Goal: Information Seeking & Learning: Understand process/instructions

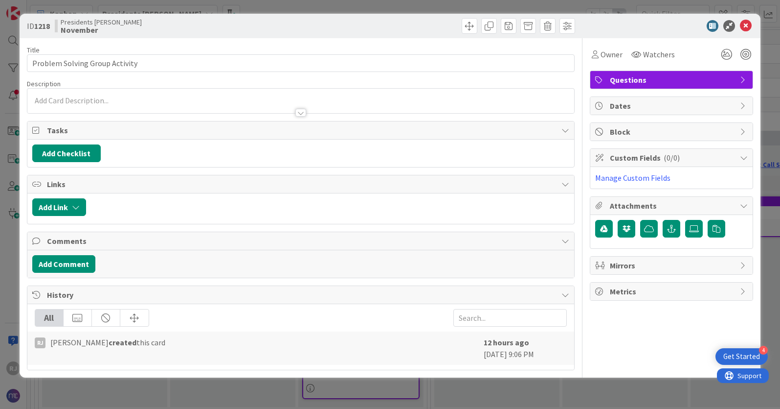
click at [55, 100] on p at bounding box center [300, 100] width 537 height 11
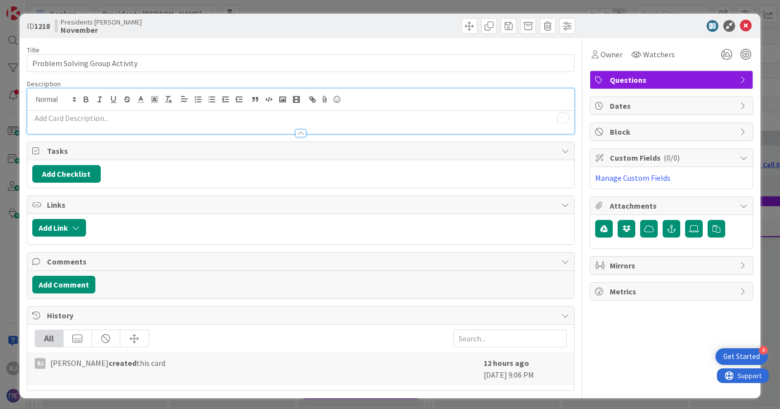
click at [52, 118] on p "To enrich screen reader interactions, please activate Accessibility in Grammarl…" at bounding box center [300, 118] width 537 height 11
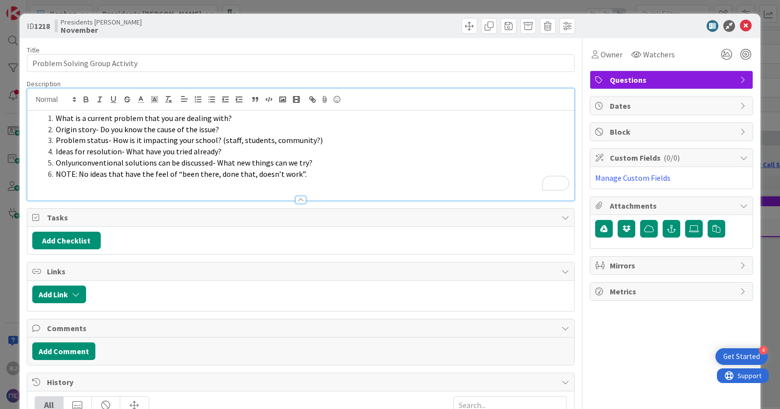
click at [56, 116] on span "To enrich screen reader interactions, please activate Accessibility in Grammarl…" at bounding box center [56, 118] width 0 height 11
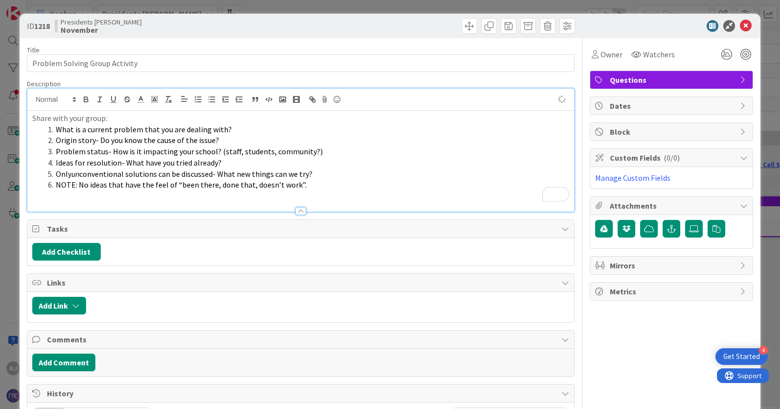
click at [323, 153] on li "Problem status- How is it impacting your school? (staff, students, community?)" at bounding box center [306, 151] width 525 height 11
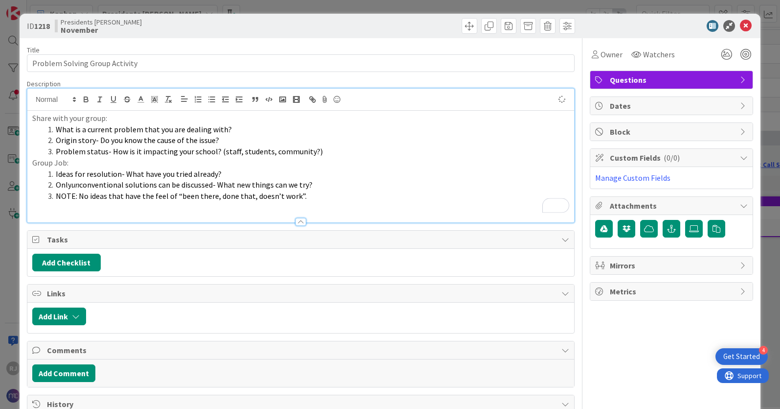
click at [317, 197] on li "NOTE: No ideas that have the feel of “been there, done that, doesn’t work”." at bounding box center [306, 195] width 525 height 11
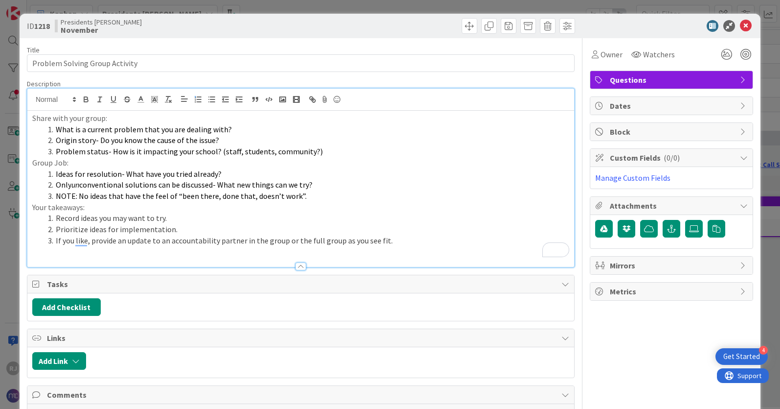
click at [400, 241] on li "If you like, provide an update to an accountability partner in the group or the…" at bounding box center [306, 240] width 525 height 11
drag, startPoint x: 400, startPoint y: 241, endPoint x: 206, endPoint y: 150, distance: 213.9
click at [205, 151] on div "Share with your group: What is a current problem that you are dealing with? Ori…" at bounding box center [300, 189] width 547 height 156
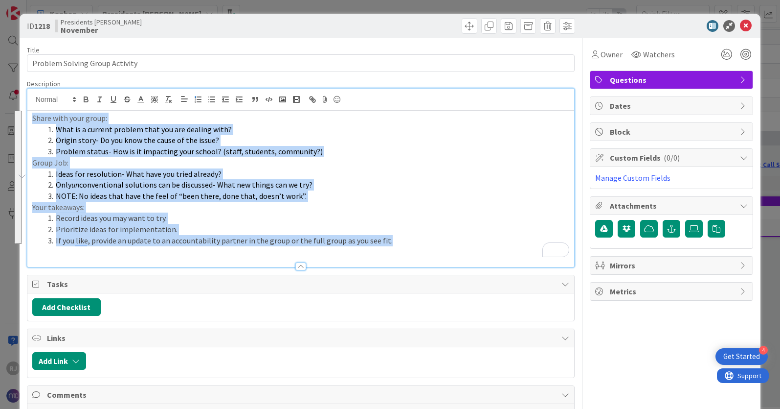
drag, startPoint x: 32, startPoint y: 119, endPoint x: 402, endPoint y: 246, distance: 390.8
click at [402, 246] on div "Share with your group: What is a current problem that you are dealing with? Ori…" at bounding box center [300, 189] width 547 height 156
copy div "Share with your group: What is a current problem that you are dealing with? Ori…"
click at [402, 195] on li "NOTE: No ideas that have the feel of “been there, done that, doesn’t work”." at bounding box center [306, 195] width 525 height 11
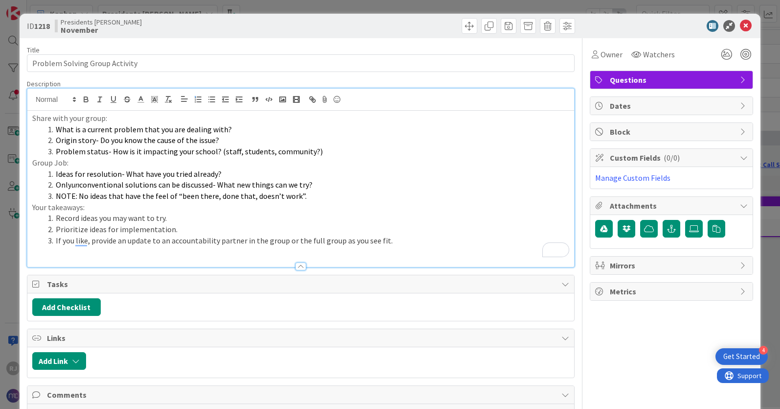
click at [402, 195] on li "NOTE: No ideas that have the feel of “been there, done that, doesn’t work”." at bounding box center [306, 195] width 525 height 11
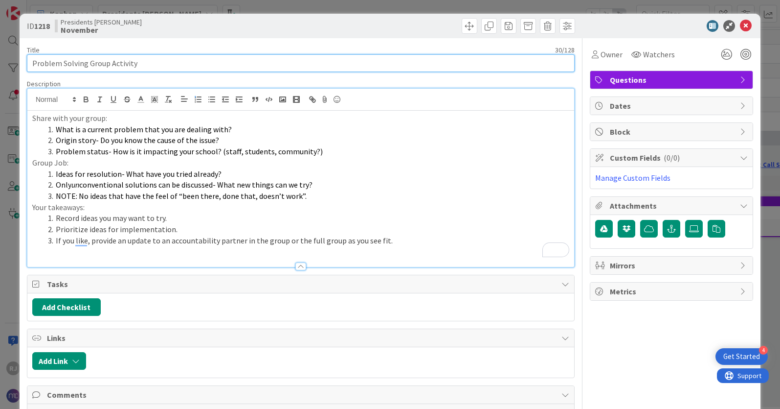
click at [366, 63] on input "Problem Solving Group Activity" at bounding box center [301, 63] width 548 height 18
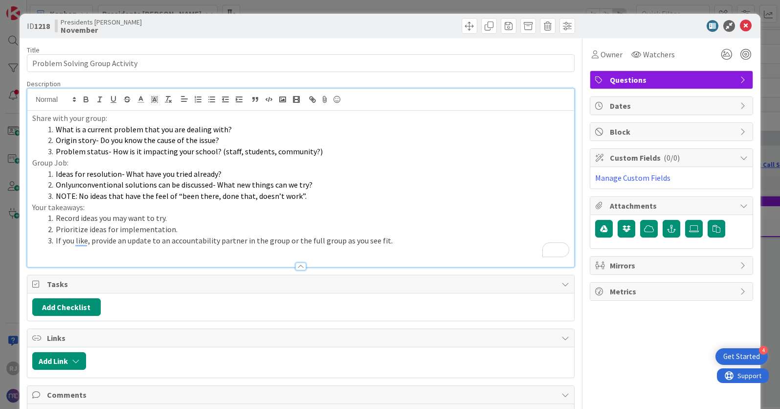
click at [355, 27] on div at bounding box center [440, 26] width 272 height 16
click at [746, 24] on icon at bounding box center [746, 26] width 12 height 12
